Goal: Register for event/course

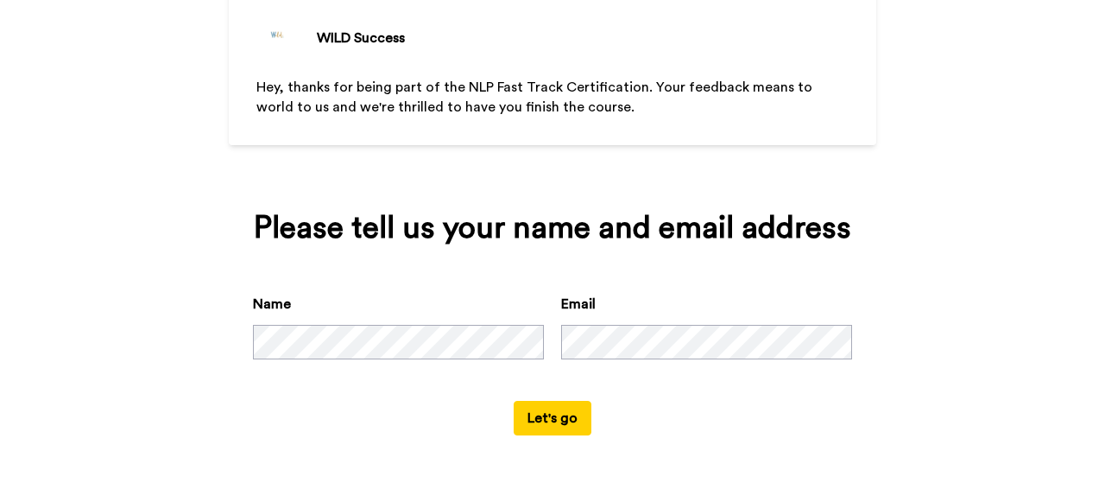
click at [532, 413] on button "Let's go" at bounding box center [553, 418] width 78 height 35
click at [559, 409] on button "Let's go" at bounding box center [553, 418] width 78 height 35
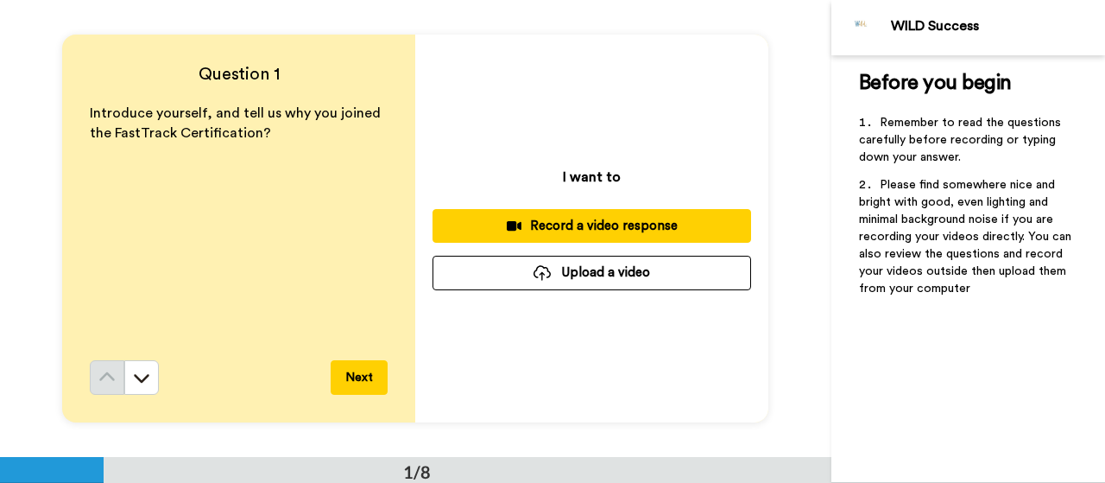
click at [341, 251] on div "Introduce yourself, and tell us why you joined the FastTrack Certification?" at bounding box center [239, 232] width 298 height 256
click at [370, 374] on button "Next" at bounding box center [359, 377] width 57 height 35
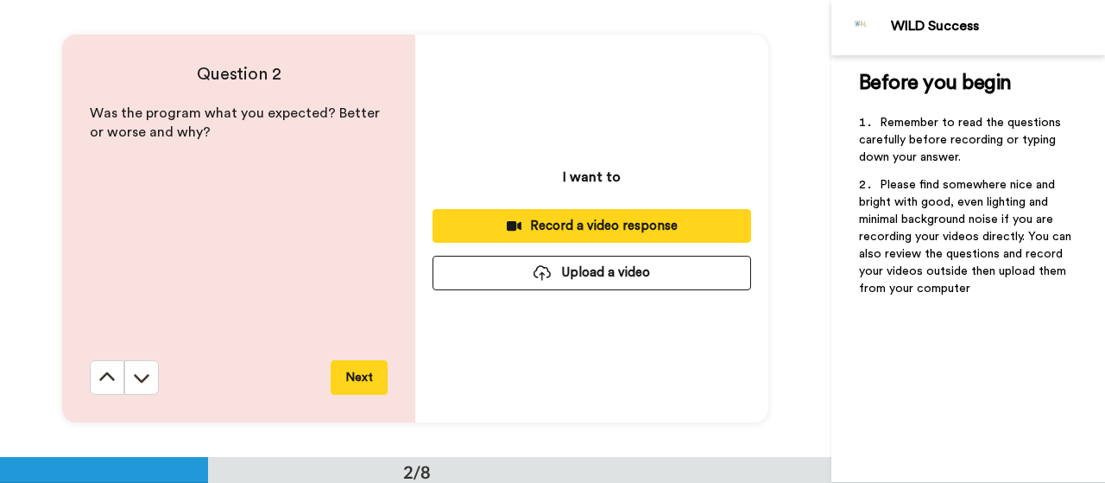
scroll to position [457, 0]
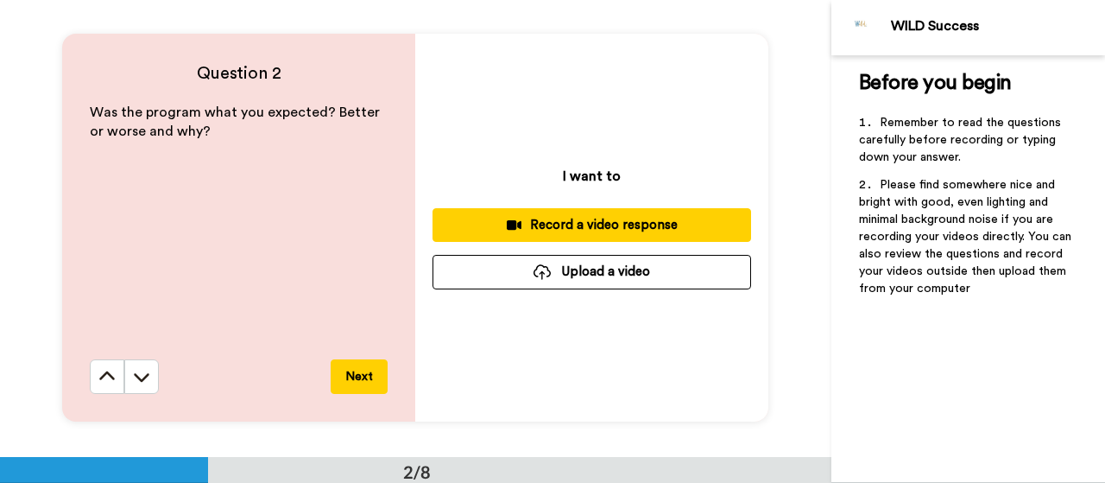
click at [370, 374] on button "Next" at bounding box center [359, 376] width 57 height 35
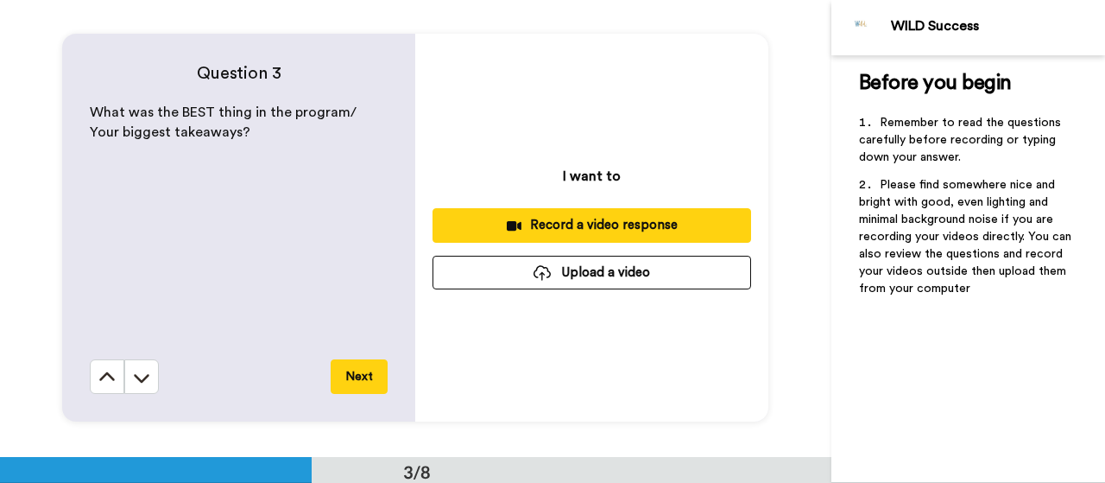
scroll to position [914, 0]
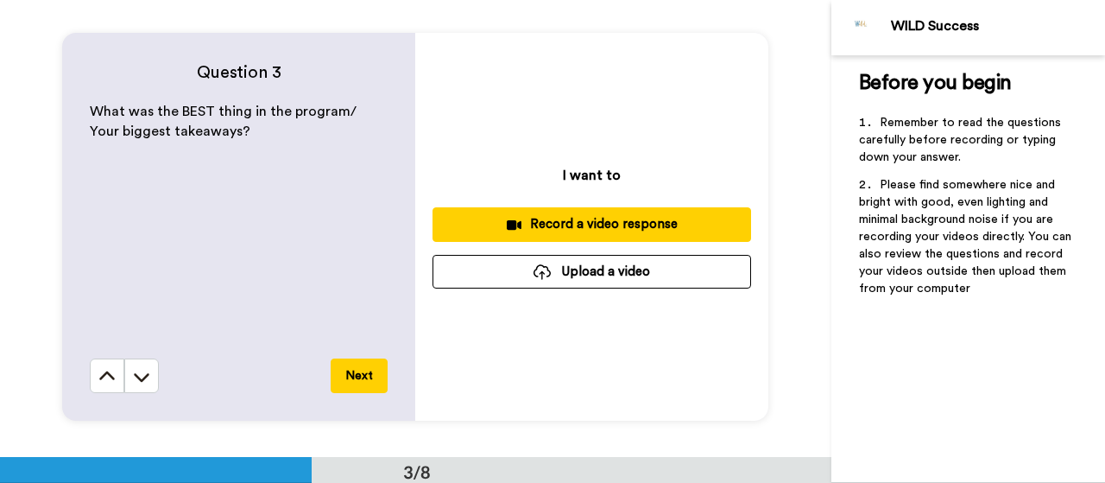
click at [370, 374] on button "Next" at bounding box center [359, 375] width 57 height 35
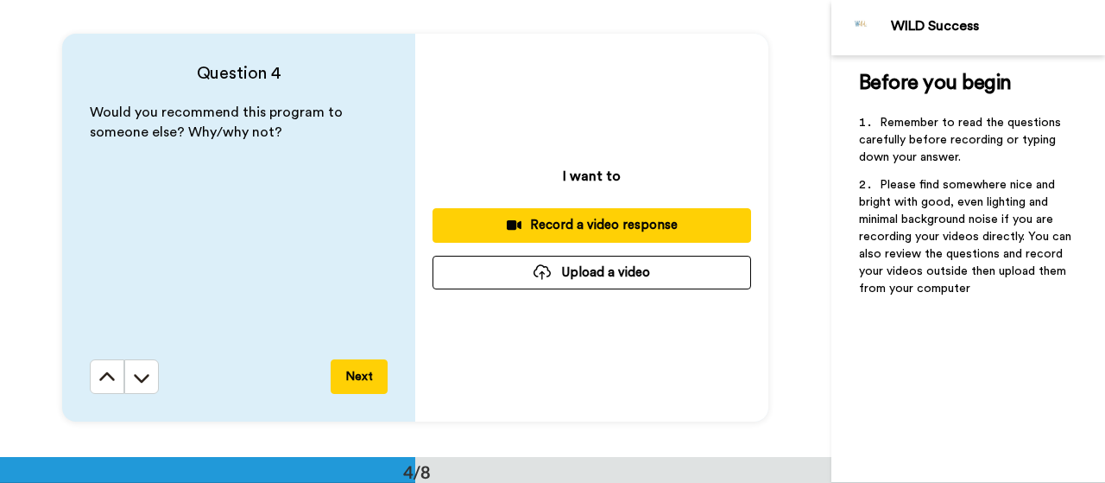
scroll to position [1371, 0]
click at [370, 374] on button "Next" at bounding box center [359, 375] width 57 height 35
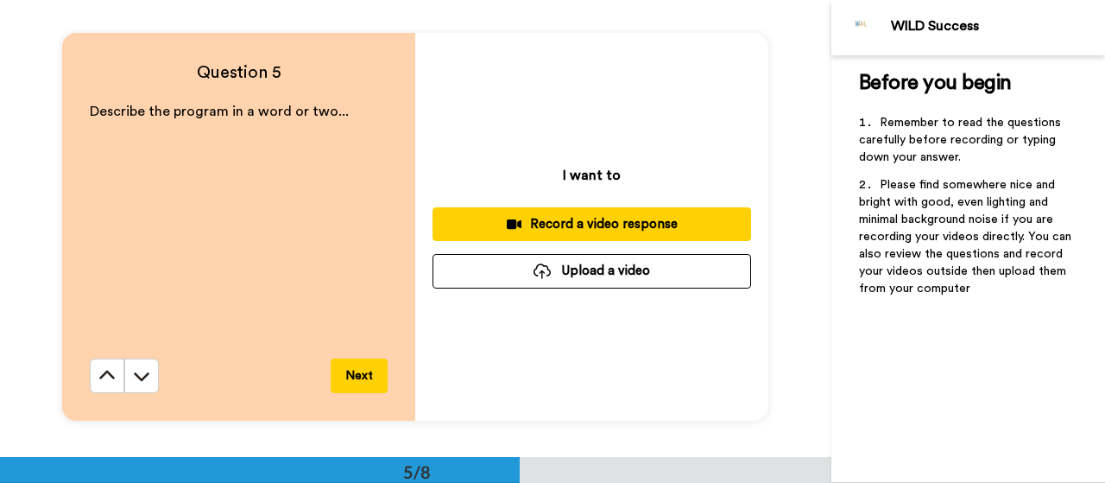
click at [370, 374] on button "Next" at bounding box center [359, 375] width 57 height 35
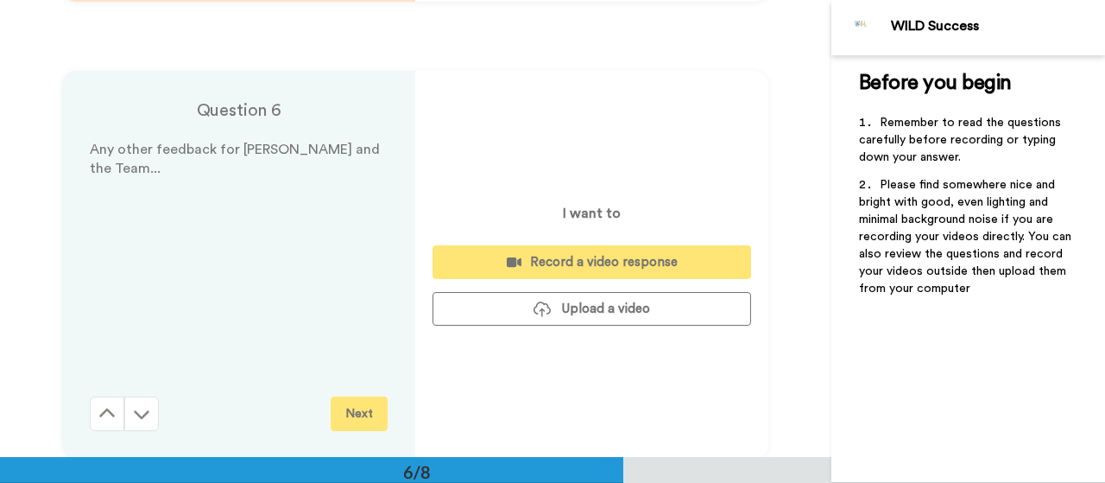
scroll to position [2284, 0]
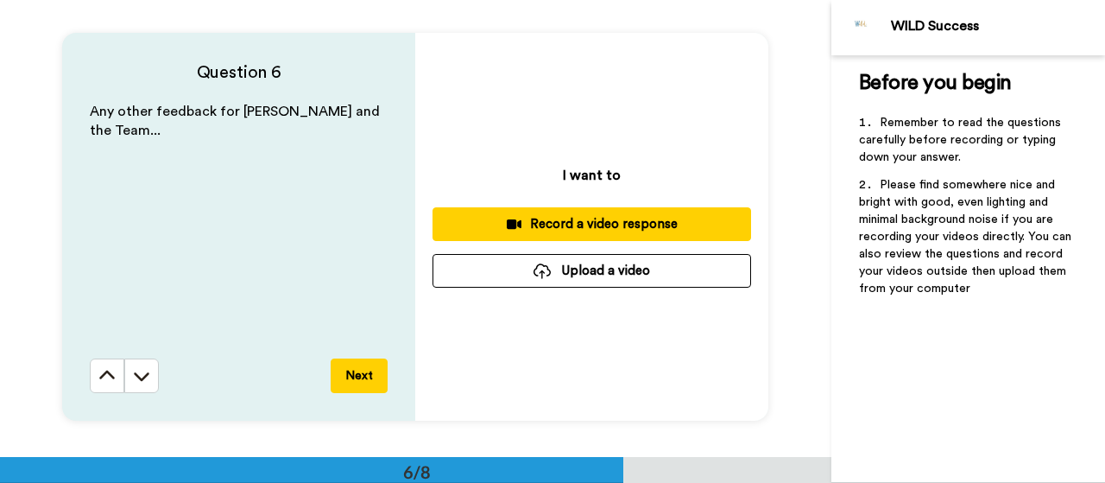
click at [370, 374] on button "Next" at bounding box center [359, 375] width 57 height 35
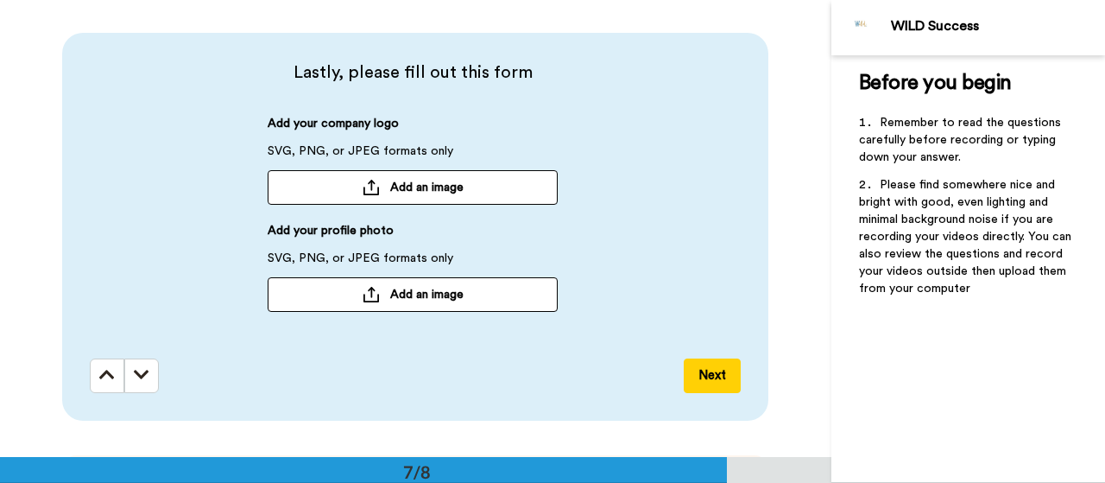
scroll to position [2741, 0]
click at [716, 368] on button "Next" at bounding box center [712, 374] width 57 height 35
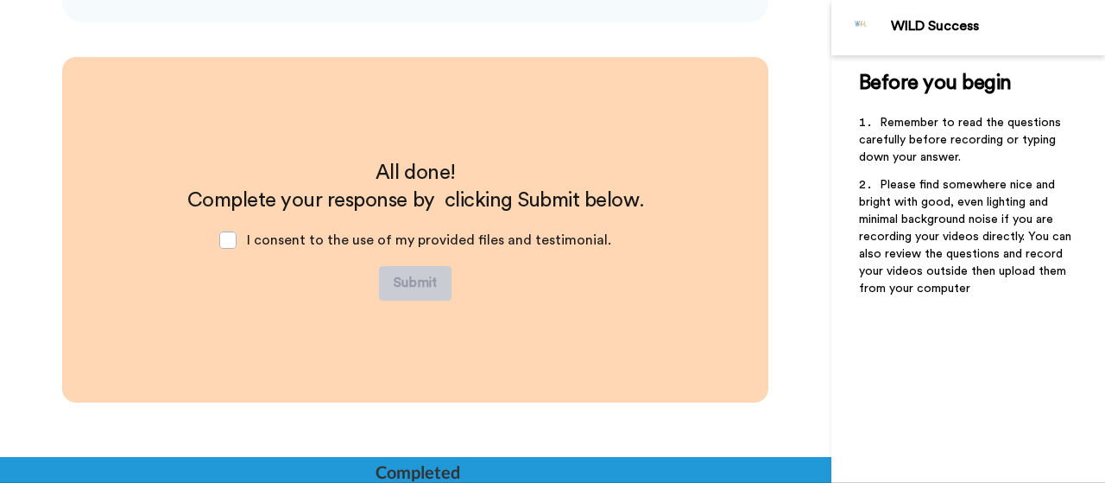
scroll to position [3141, 0]
